Goal: Use online tool/utility: Utilize a website feature to perform a specific function

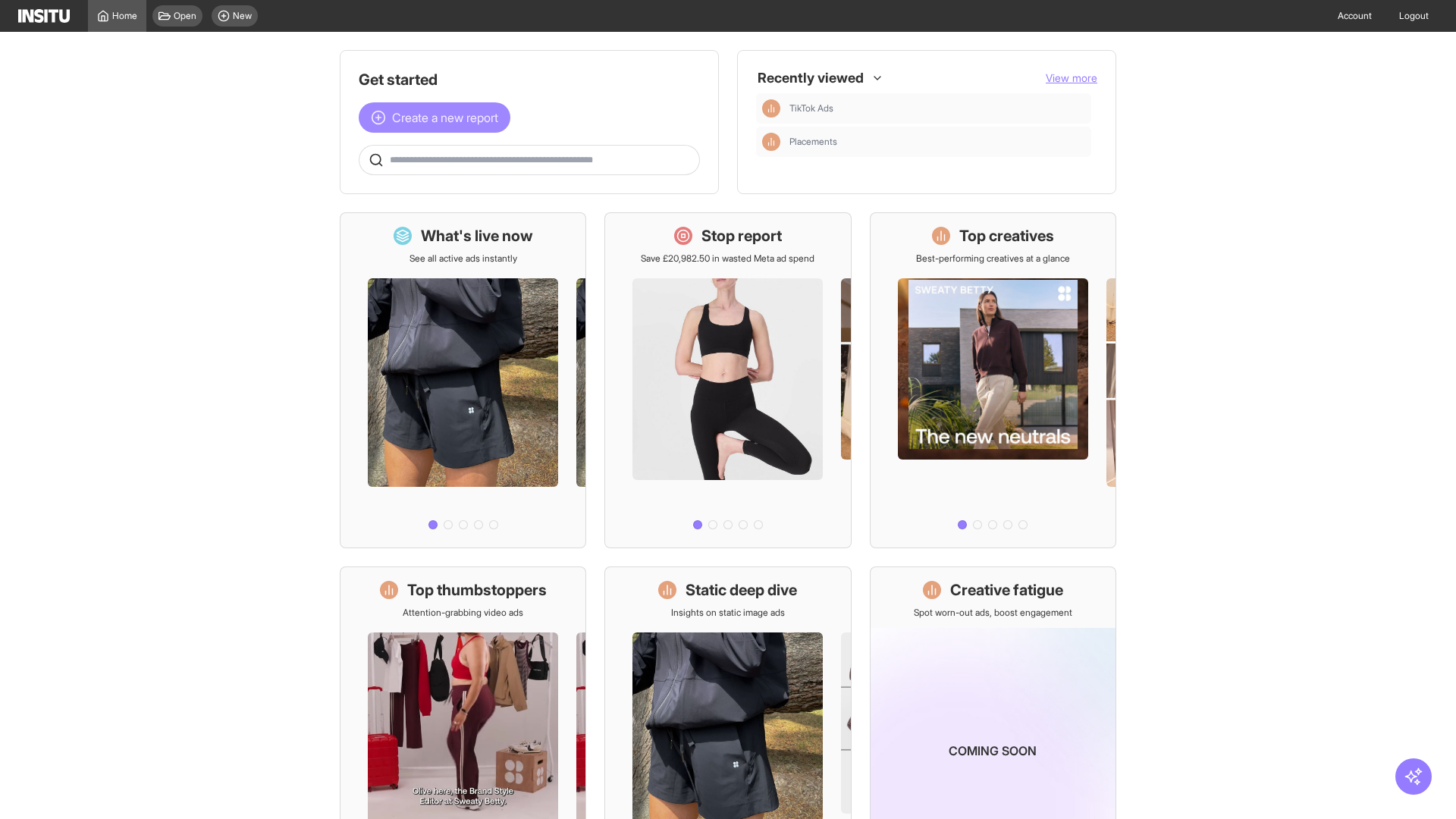
click at [438, 117] on span "Create a new report" at bounding box center [445, 117] width 106 height 18
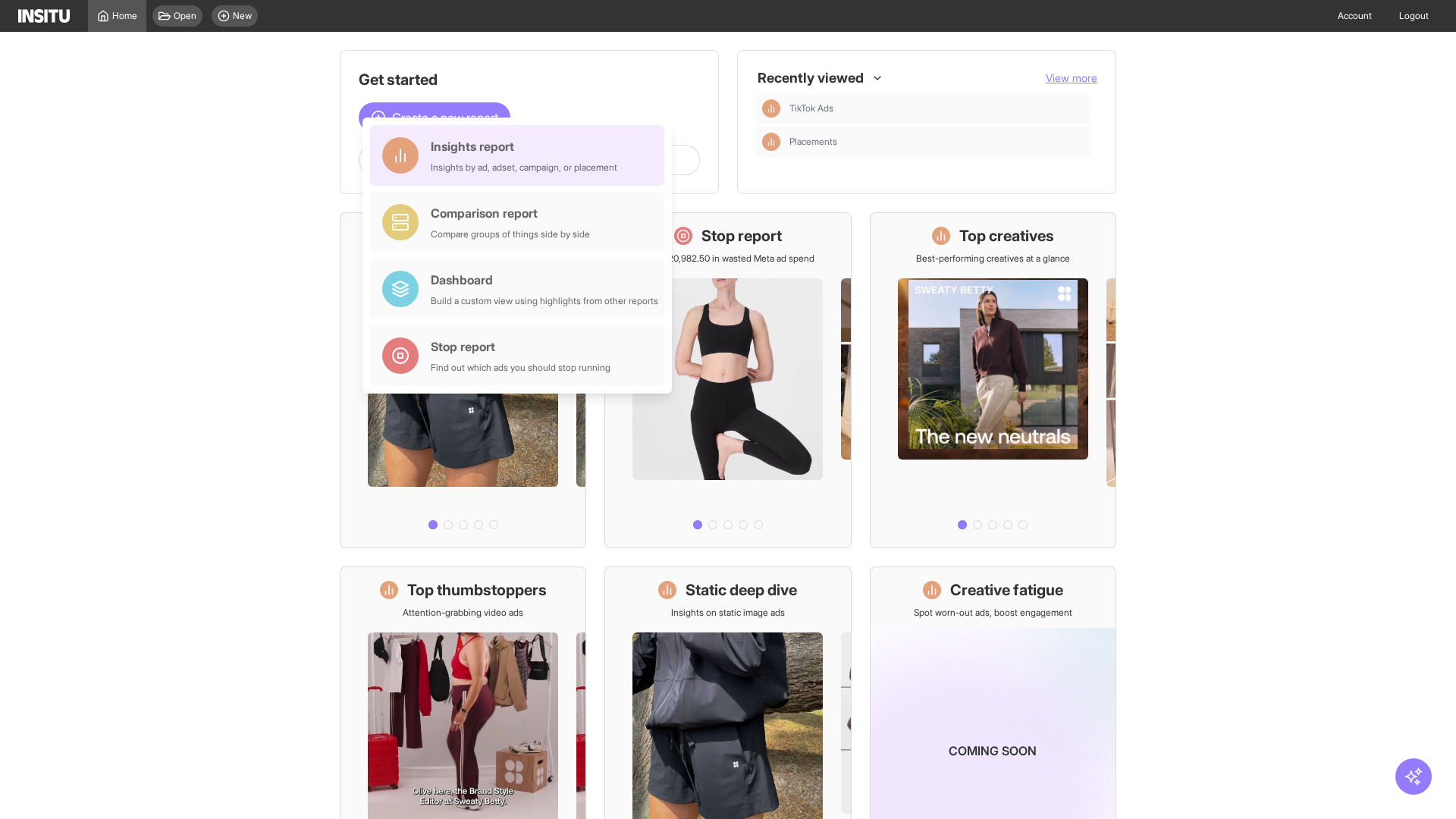
click at [521, 156] on div "Insights report Insights by ad, adset, campaign, or placement" at bounding box center [524, 155] width 186 height 36
